Goal: Task Accomplishment & Management: Manage account settings

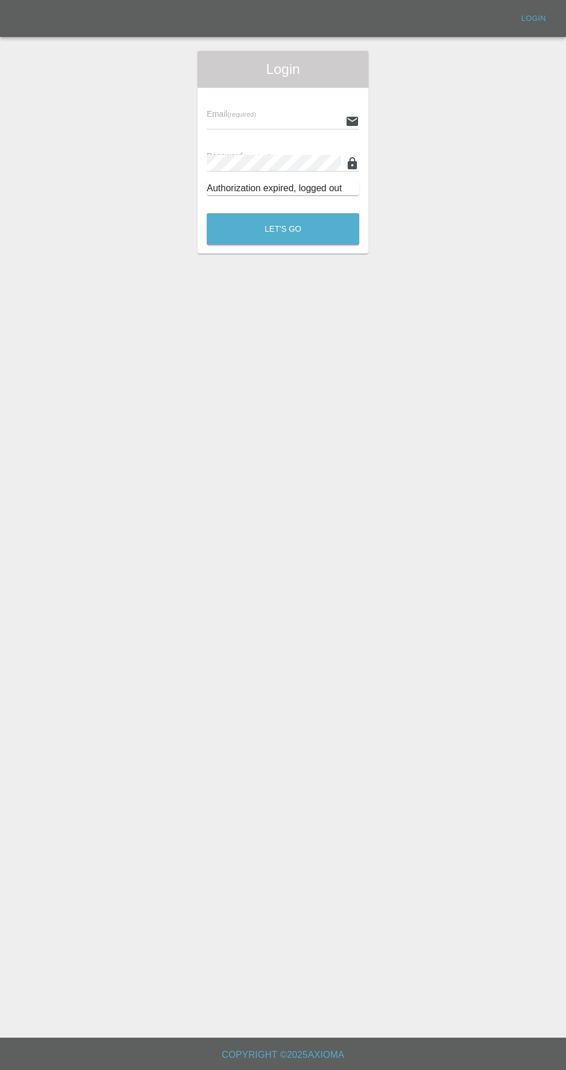
click at [289, 114] on input "text" at bounding box center [274, 121] width 134 height 17
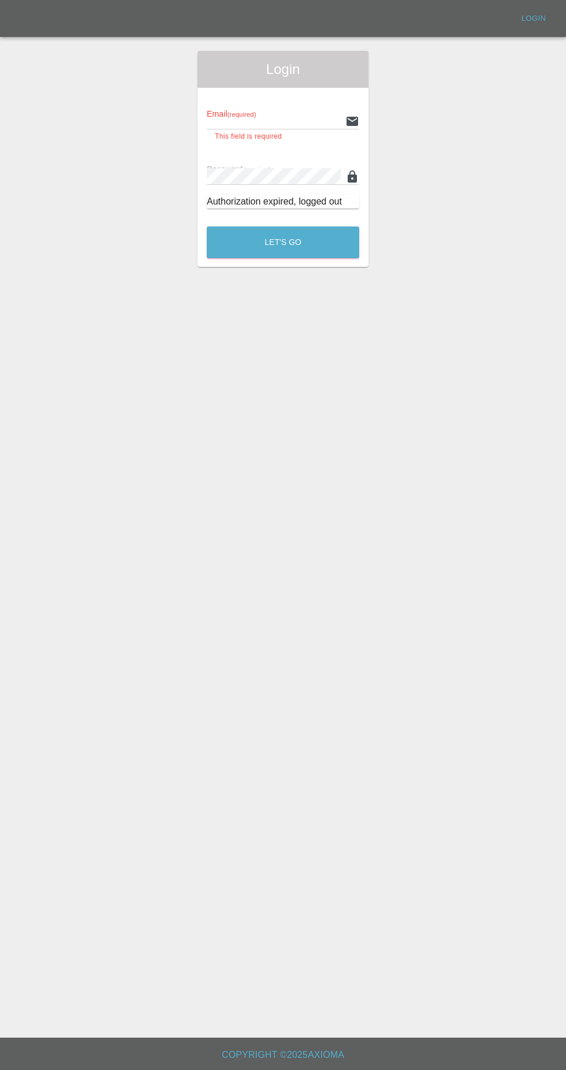
type input "[EMAIL_ADDRESS][DOMAIN_NAME]"
click at [207, 227] on button "Let's Go" at bounding box center [283, 243] width 153 height 32
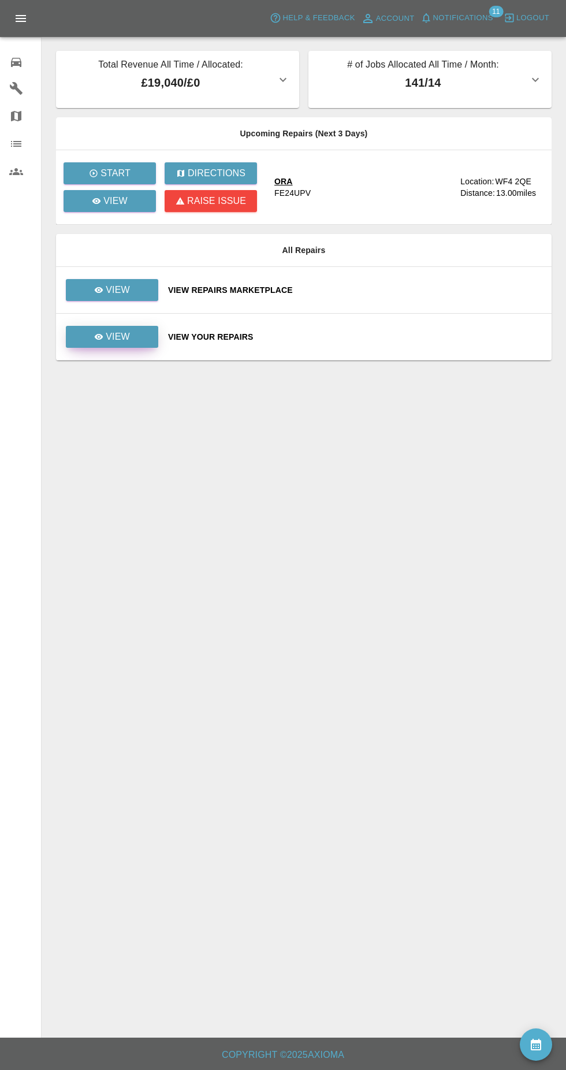
click at [135, 346] on link "View" at bounding box center [112, 337] width 92 height 22
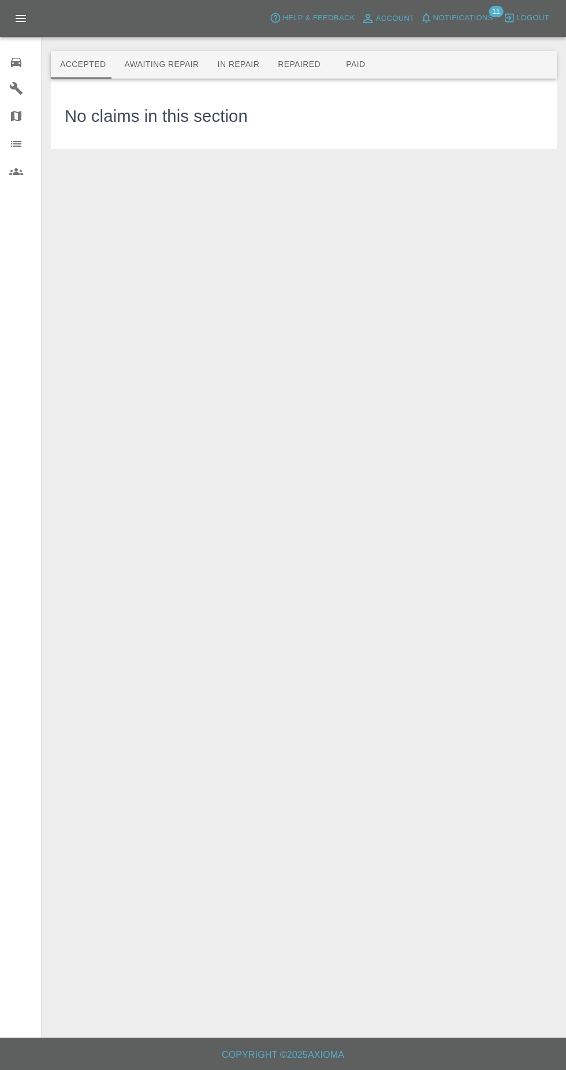
click at [235, 64] on button "In Repair" at bounding box center [239, 65] width 61 height 28
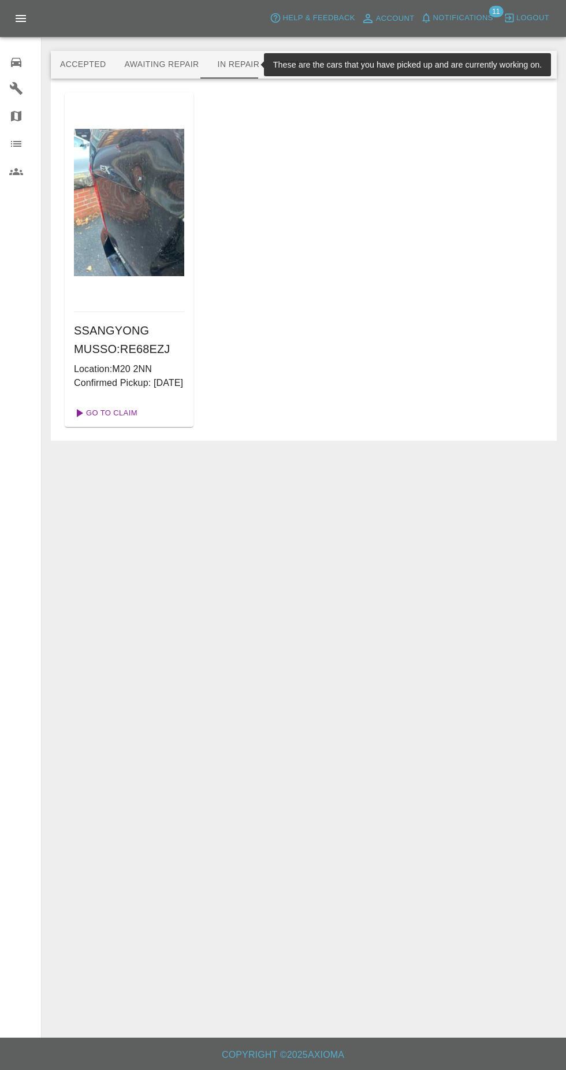
click at [119, 422] on link "Go To Claim" at bounding box center [104, 413] width 71 height 18
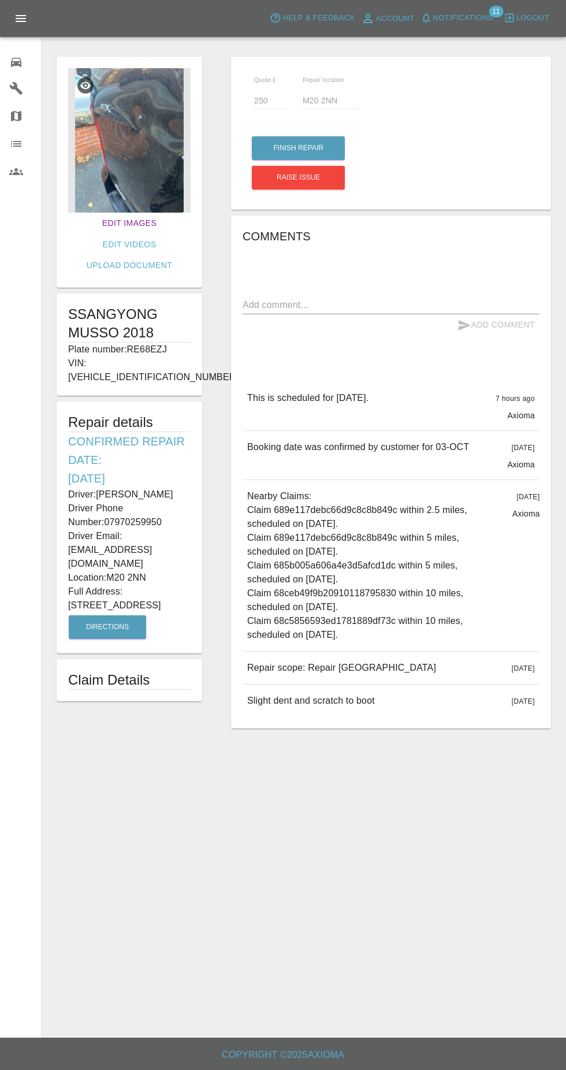
click at [114, 221] on link "Edit Images" at bounding box center [130, 223] width 64 height 21
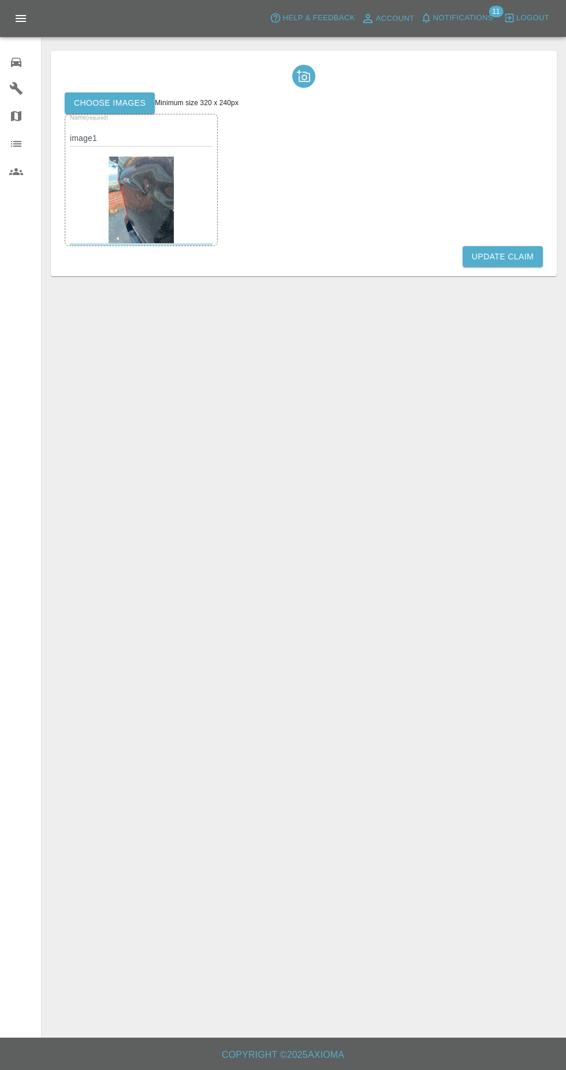
click at [115, 103] on label "Choose images" at bounding box center [110, 102] width 90 height 21
click at [0, 0] on input "Choose images" at bounding box center [0, 0] width 0 height 0
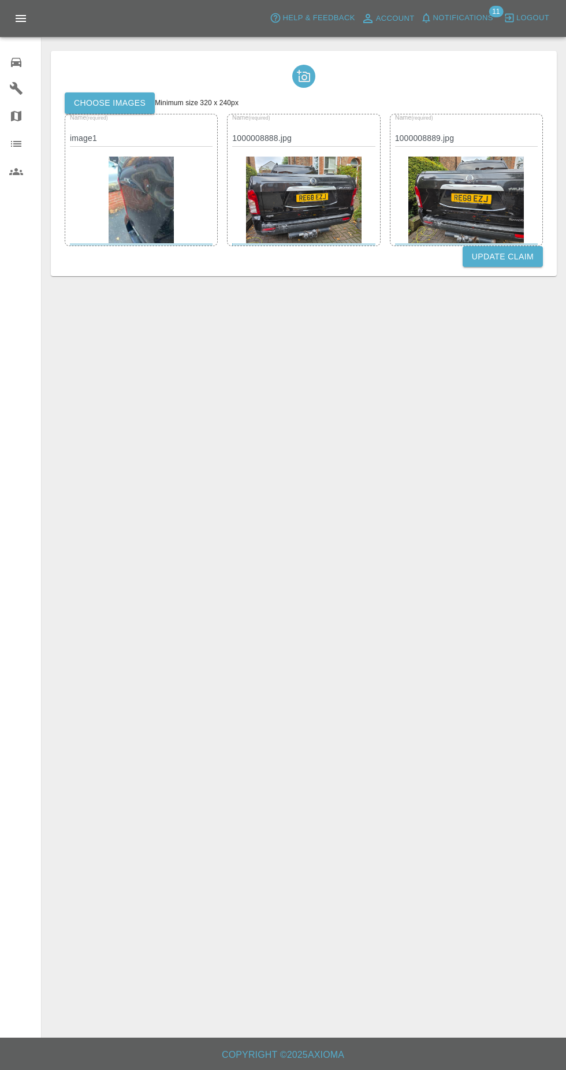
click at [513, 257] on button "Update Claim" at bounding box center [503, 256] width 80 height 21
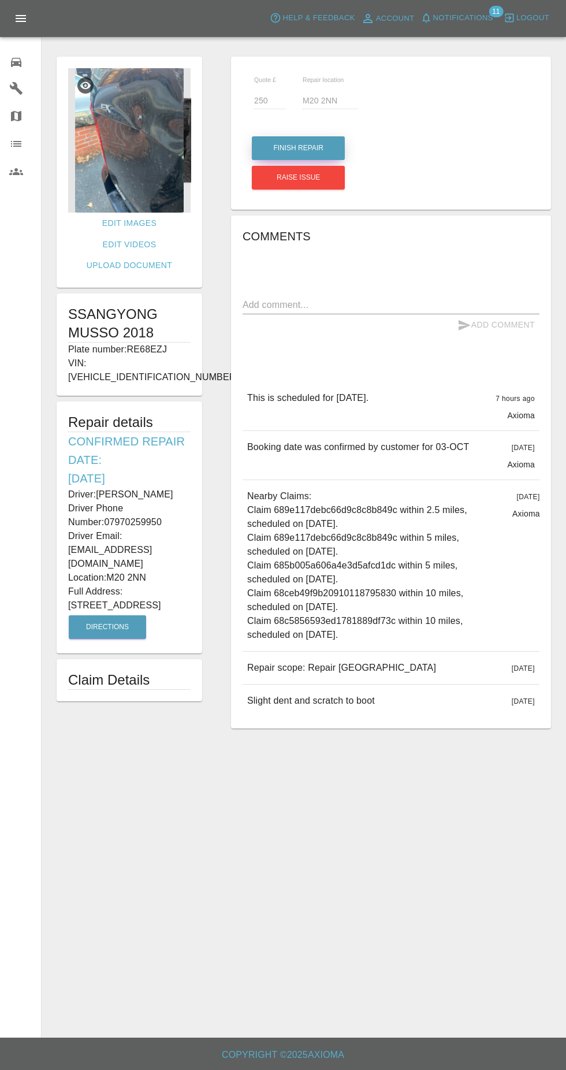
click at [301, 148] on button "Finish Repair" at bounding box center [298, 148] width 93 height 24
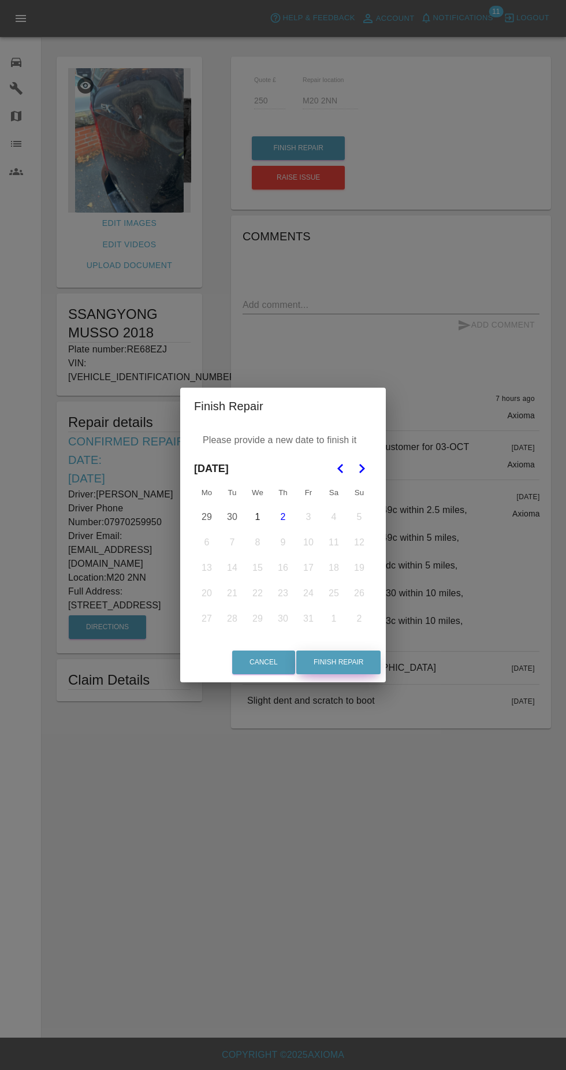
click at [361, 666] on button "Finish Repair" at bounding box center [338, 663] width 84 height 24
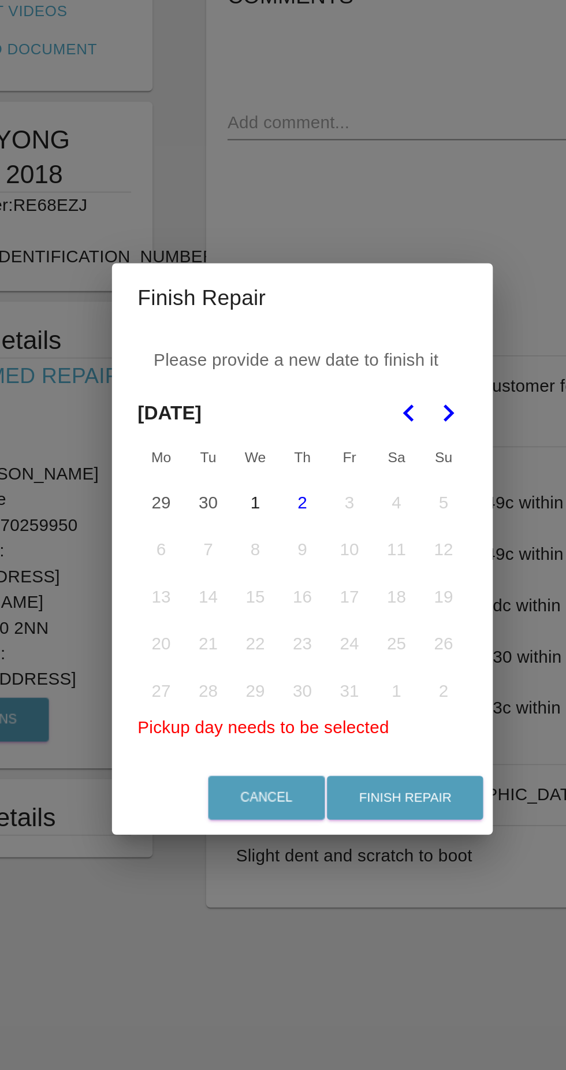
click at [284, 515] on button "2" at bounding box center [283, 510] width 24 height 24
click at [337, 667] on button "Finish Repair" at bounding box center [338, 670] width 84 height 24
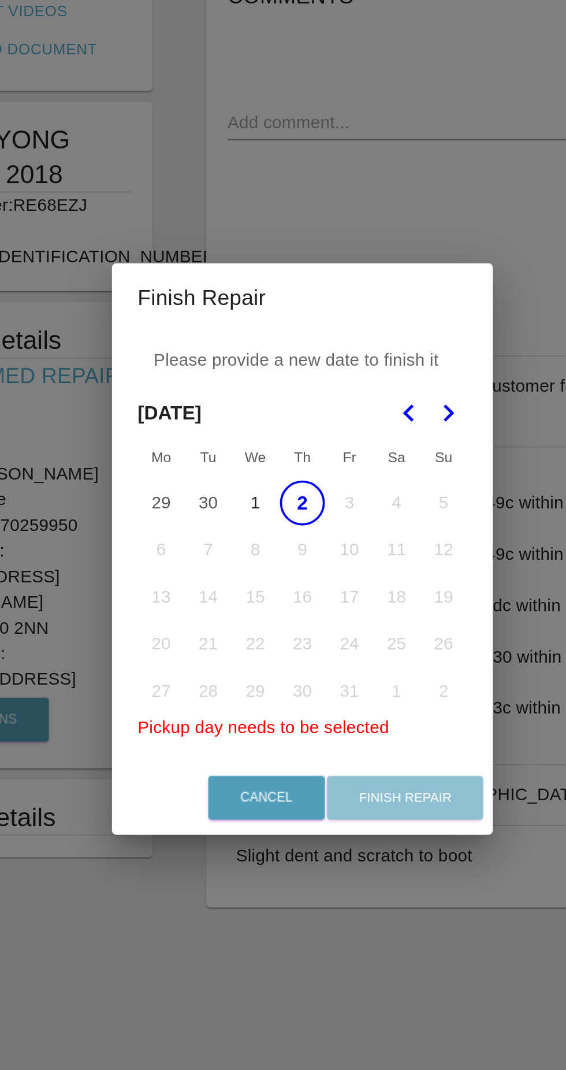
click at [336, 671] on div "Cancel Finish Repair" at bounding box center [283, 669] width 206 height 39
click at [254, 519] on button "1" at bounding box center [258, 510] width 24 height 24
click at [274, 519] on button "2" at bounding box center [283, 510] width 24 height 24
click at [333, 674] on div "Cancel Finish Repair" at bounding box center [283, 669] width 206 height 39
click at [258, 510] on button "1" at bounding box center [258, 510] width 24 height 24
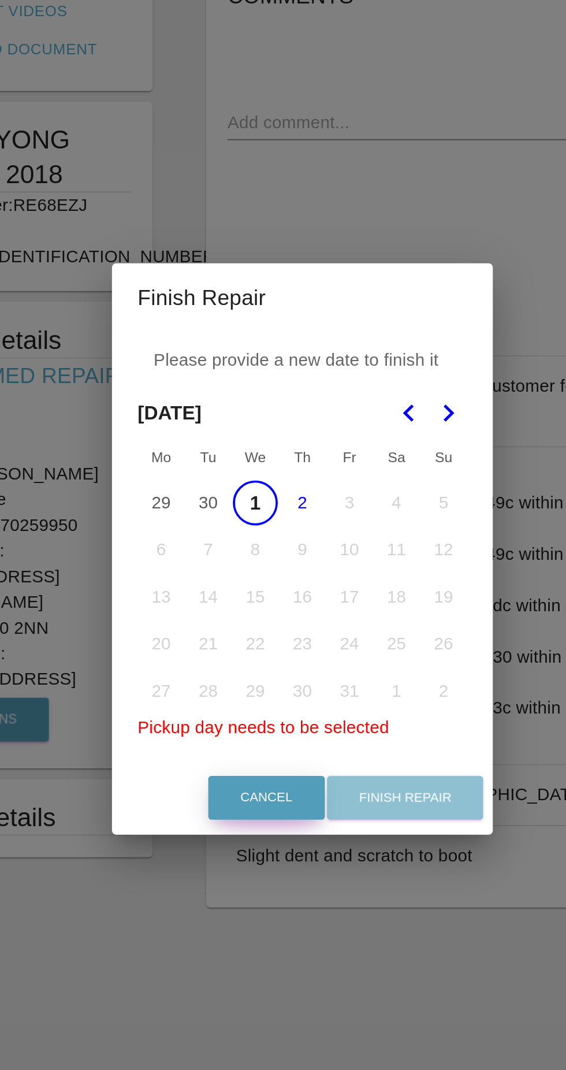
click at [273, 677] on button "Cancel" at bounding box center [263, 670] width 63 height 24
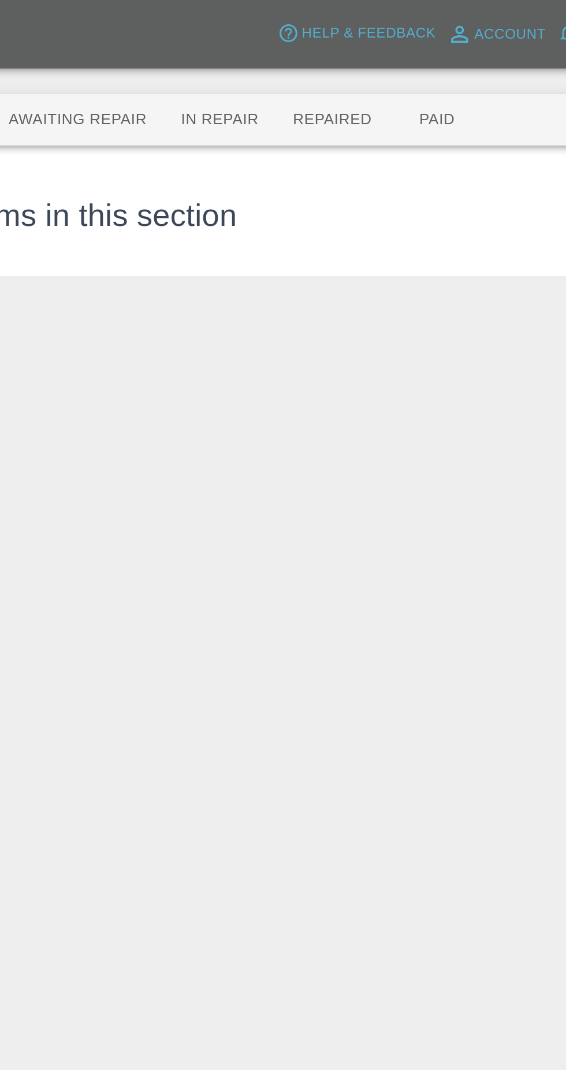
click at [232, 60] on button "In Repair" at bounding box center [239, 65] width 61 height 28
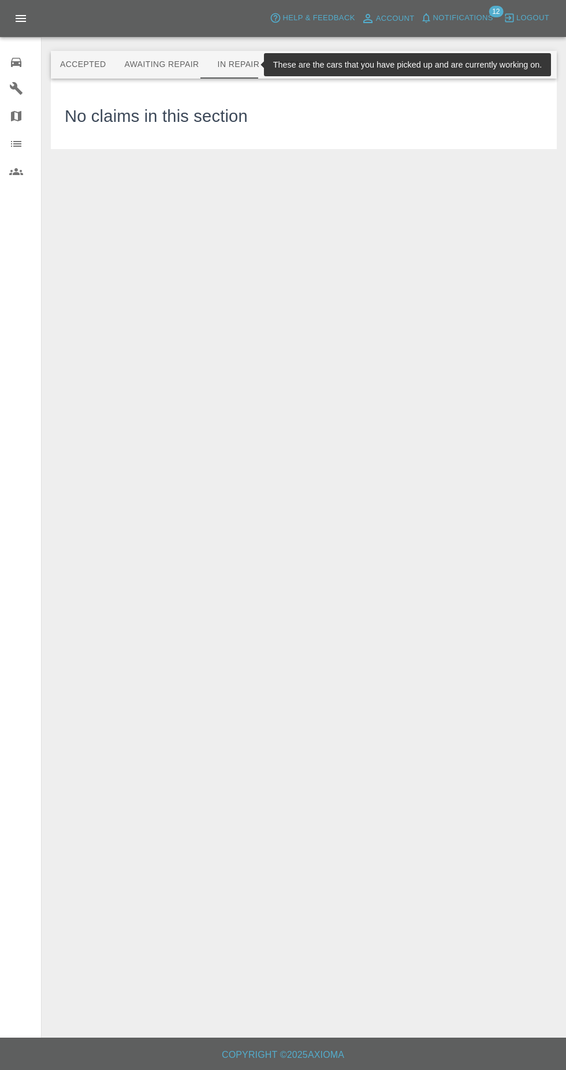
scroll to position [10, 0]
click at [277, 57] on button "Repaired" at bounding box center [299, 65] width 61 height 28
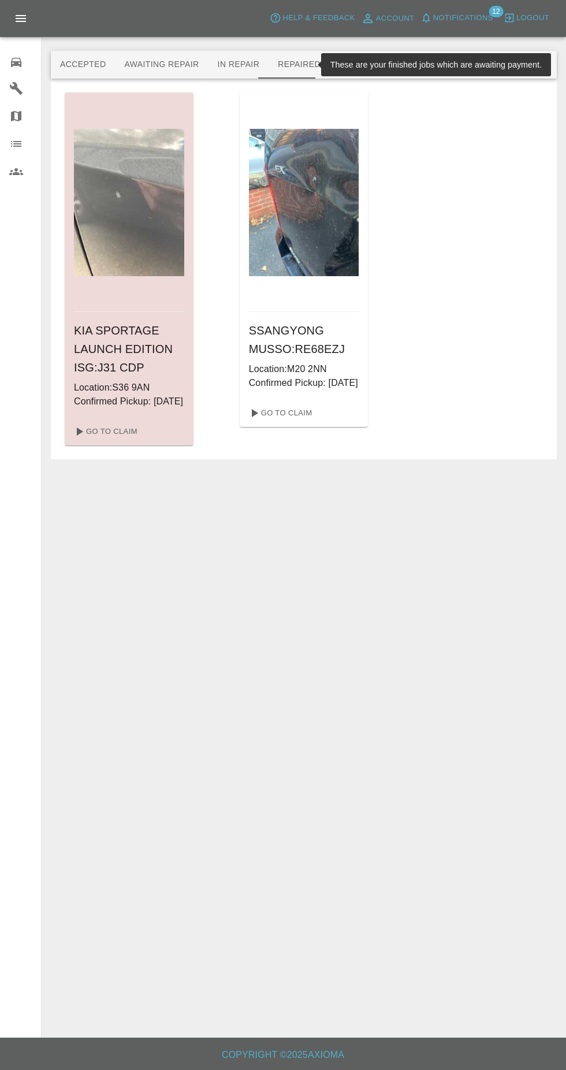
scroll to position [0, 0]
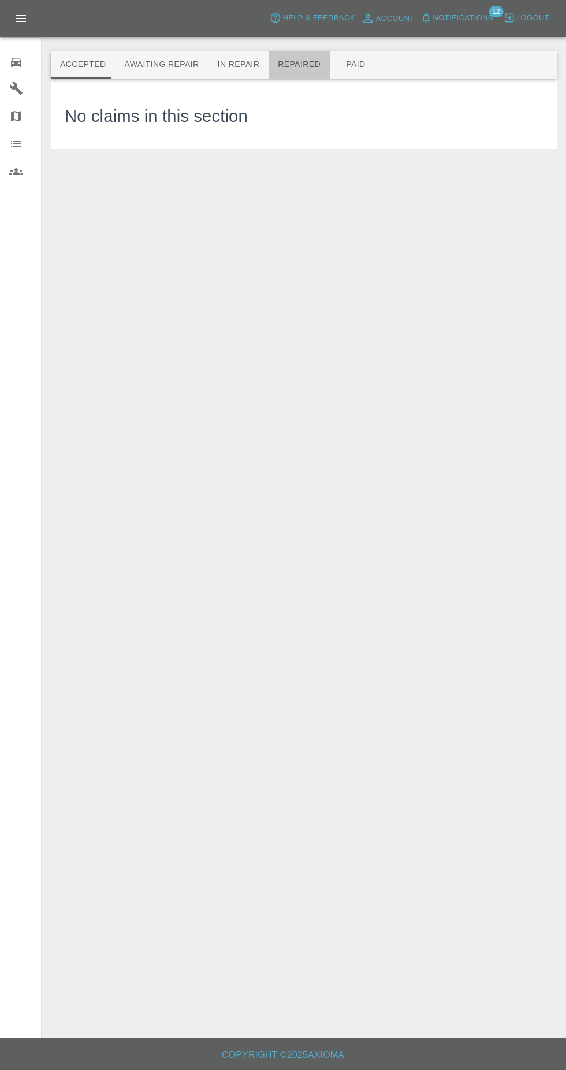
click at [298, 61] on button "Repaired" at bounding box center [299, 65] width 61 height 28
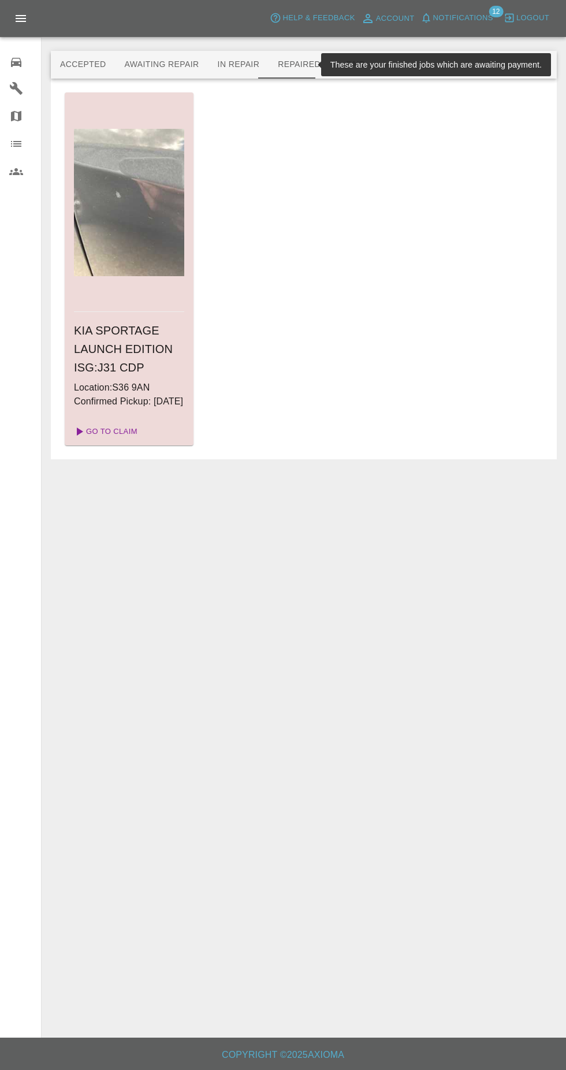
click at [107, 441] on link "Go To Claim" at bounding box center [104, 431] width 71 height 18
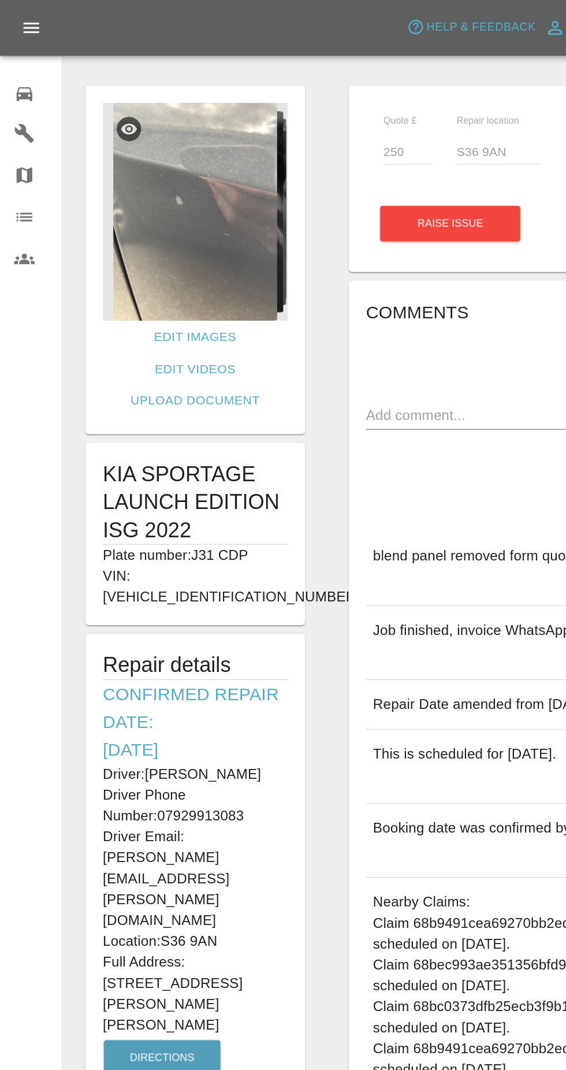
click at [24, 66] on div "0" at bounding box center [25, 61] width 32 height 17
